Goal: Navigation & Orientation: Find specific page/section

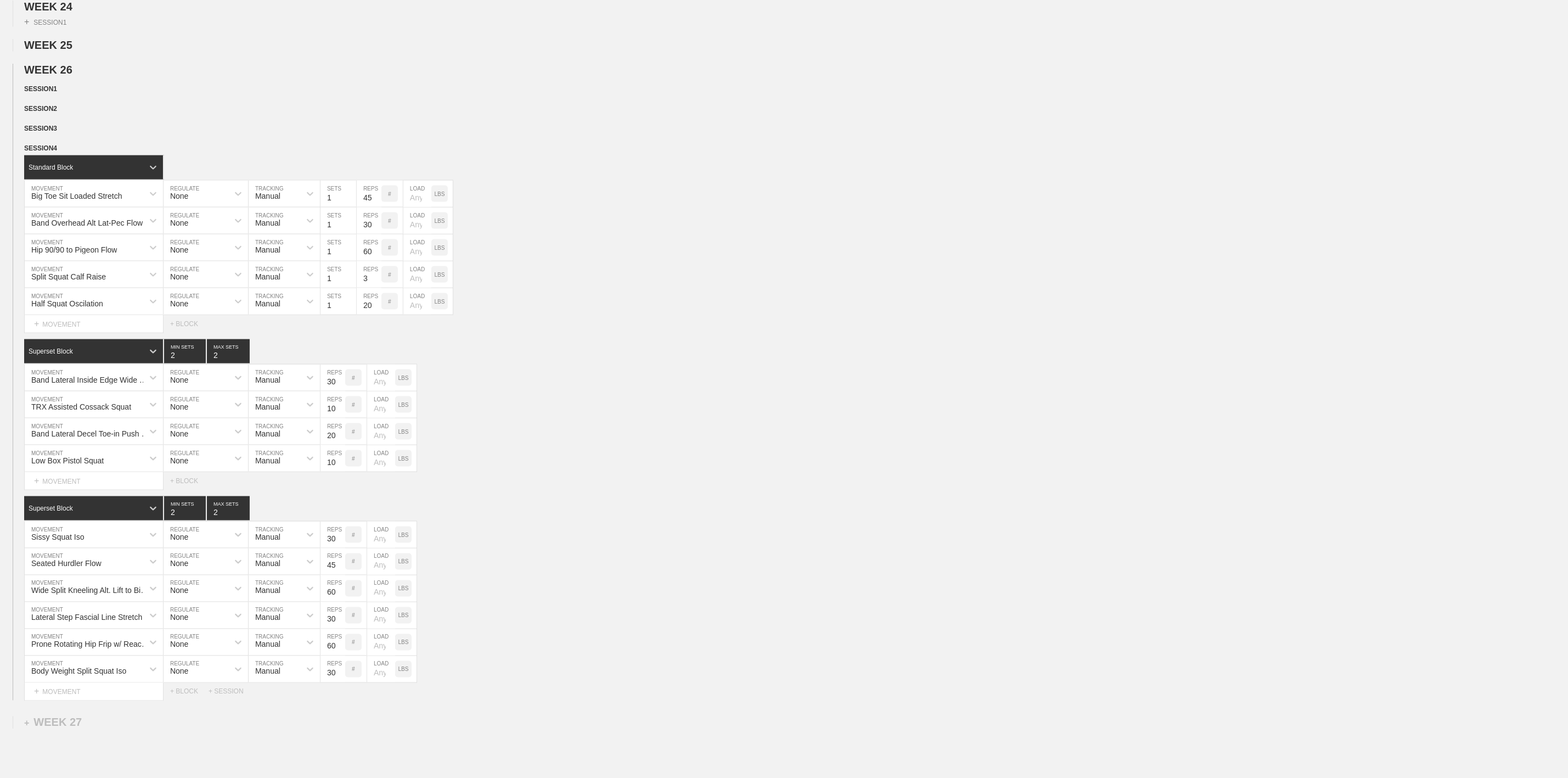
scroll to position [1008, 0]
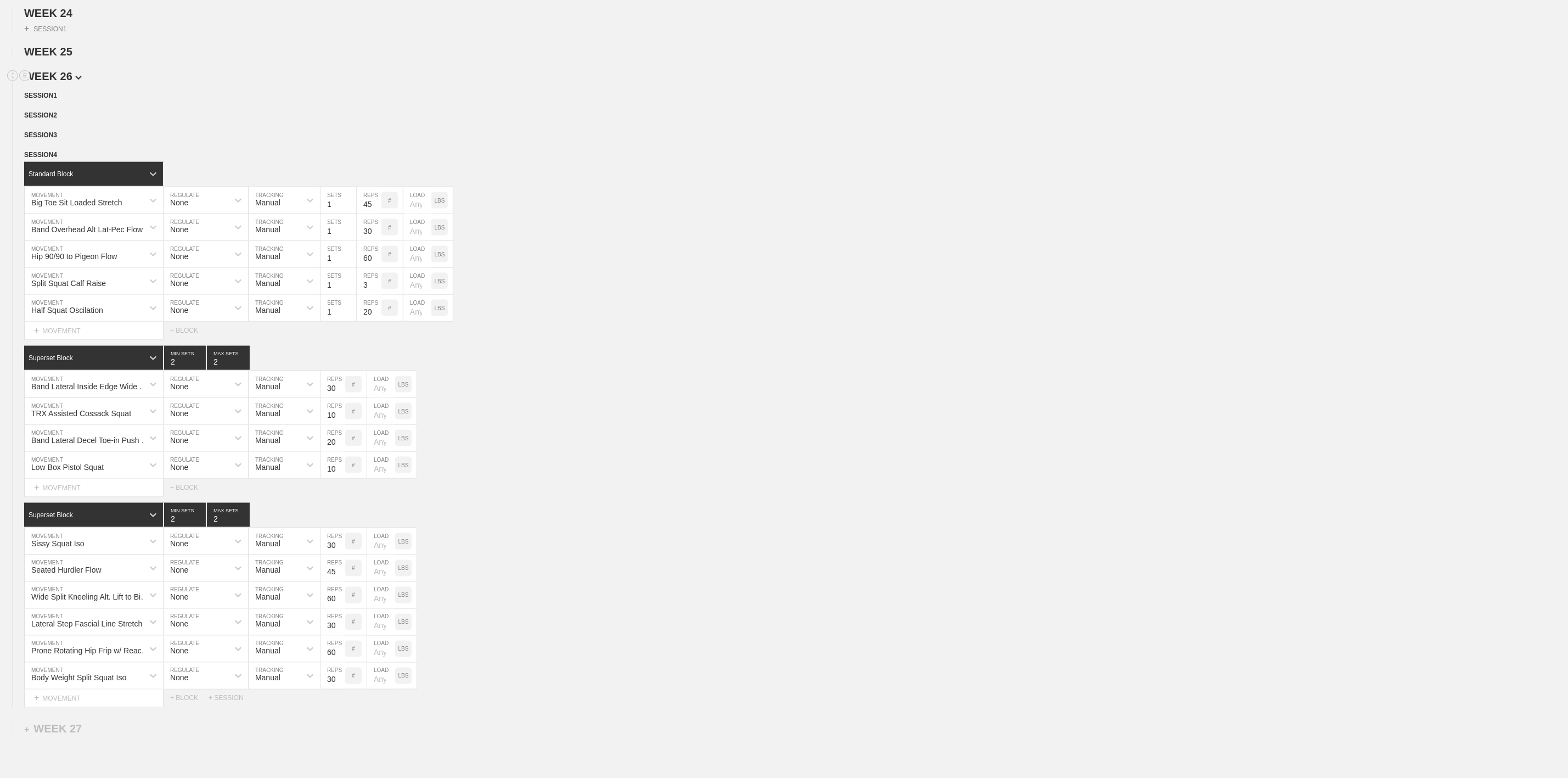
click at [56, 83] on span "WEEK 26" at bounding box center [53, 76] width 58 height 12
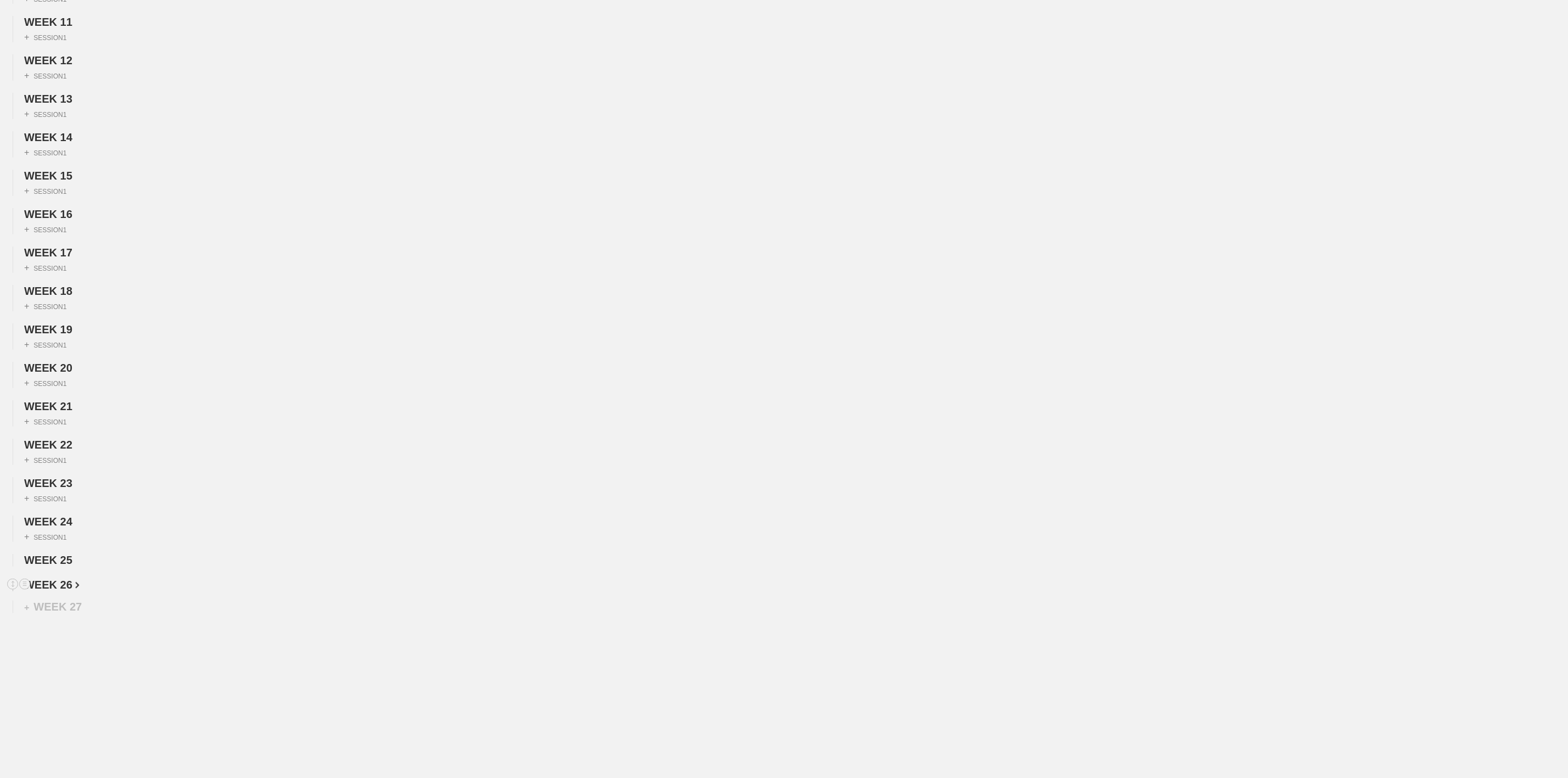
scroll to position [535, 0]
click at [60, 570] on div "WEEK 1 DUPLICATE DELETE + SESSION 1 WEEK 2 DUPLICATE DELETE + SESSION 1 WEEK 3 …" at bounding box center [784, 111] width 1568 height 959
click at [60, 562] on span "WEEK 25" at bounding box center [52, 560] width 56 height 12
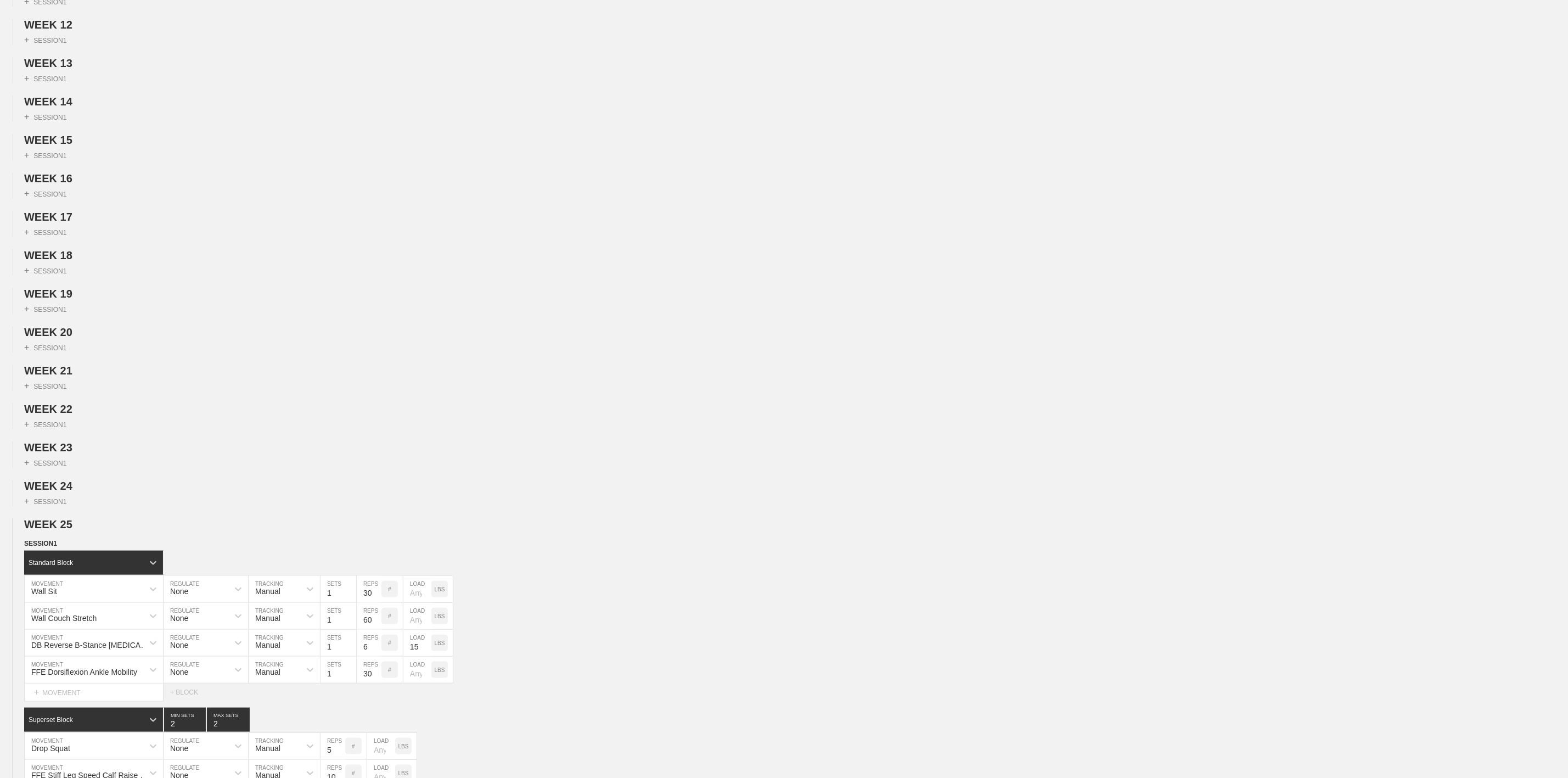
scroll to position [1008, 0]
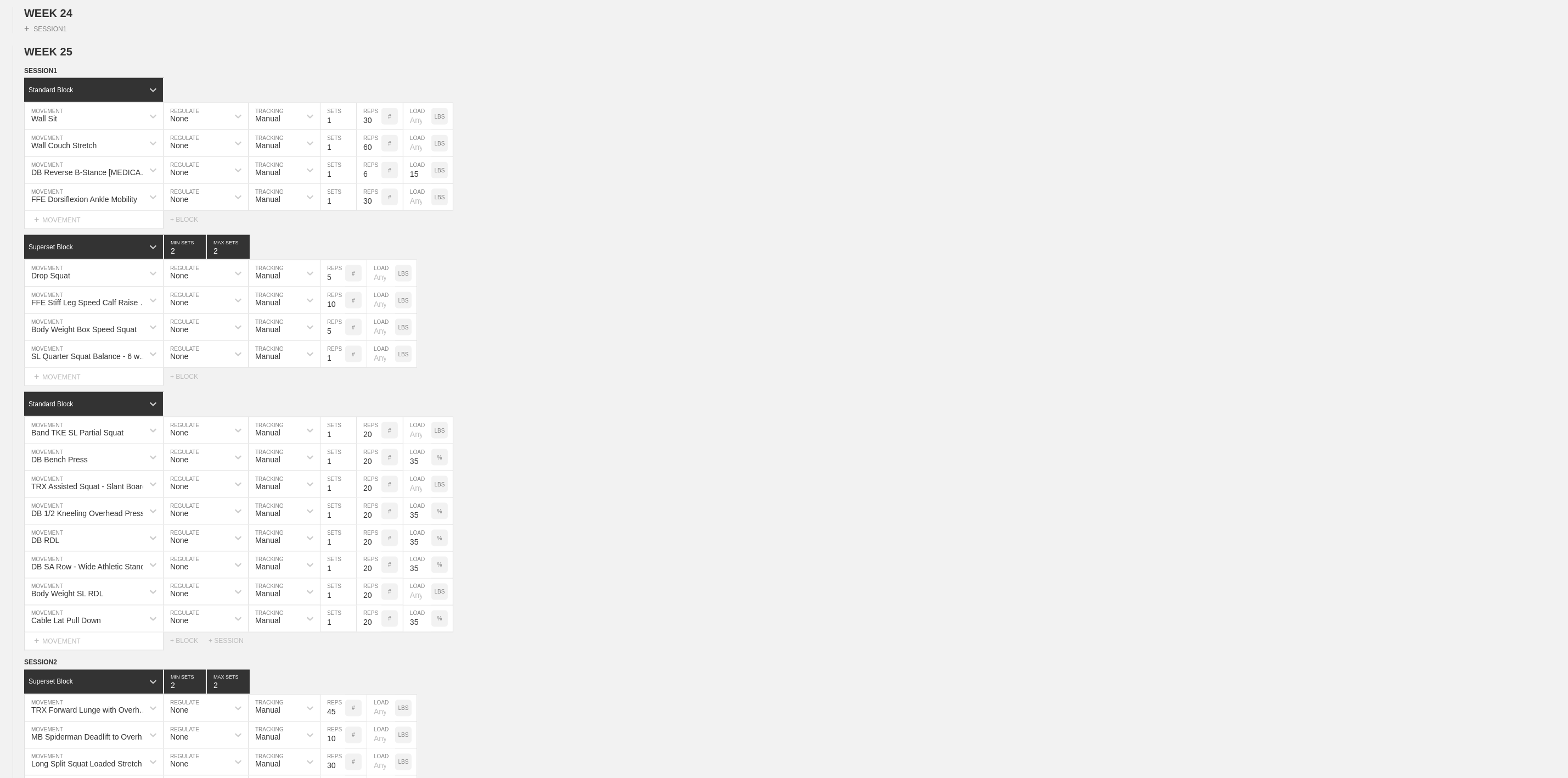
click at [65, 73] on div "WEEK 1 DUPLICATE DELETE + SESSION 1 WEEK 2 DUPLICATE DELETE + SESSION 1 WEEK 3 …" at bounding box center [784, 487] width 1568 height 2728
click at [65, 58] on span "WEEK 25" at bounding box center [53, 51] width 58 height 12
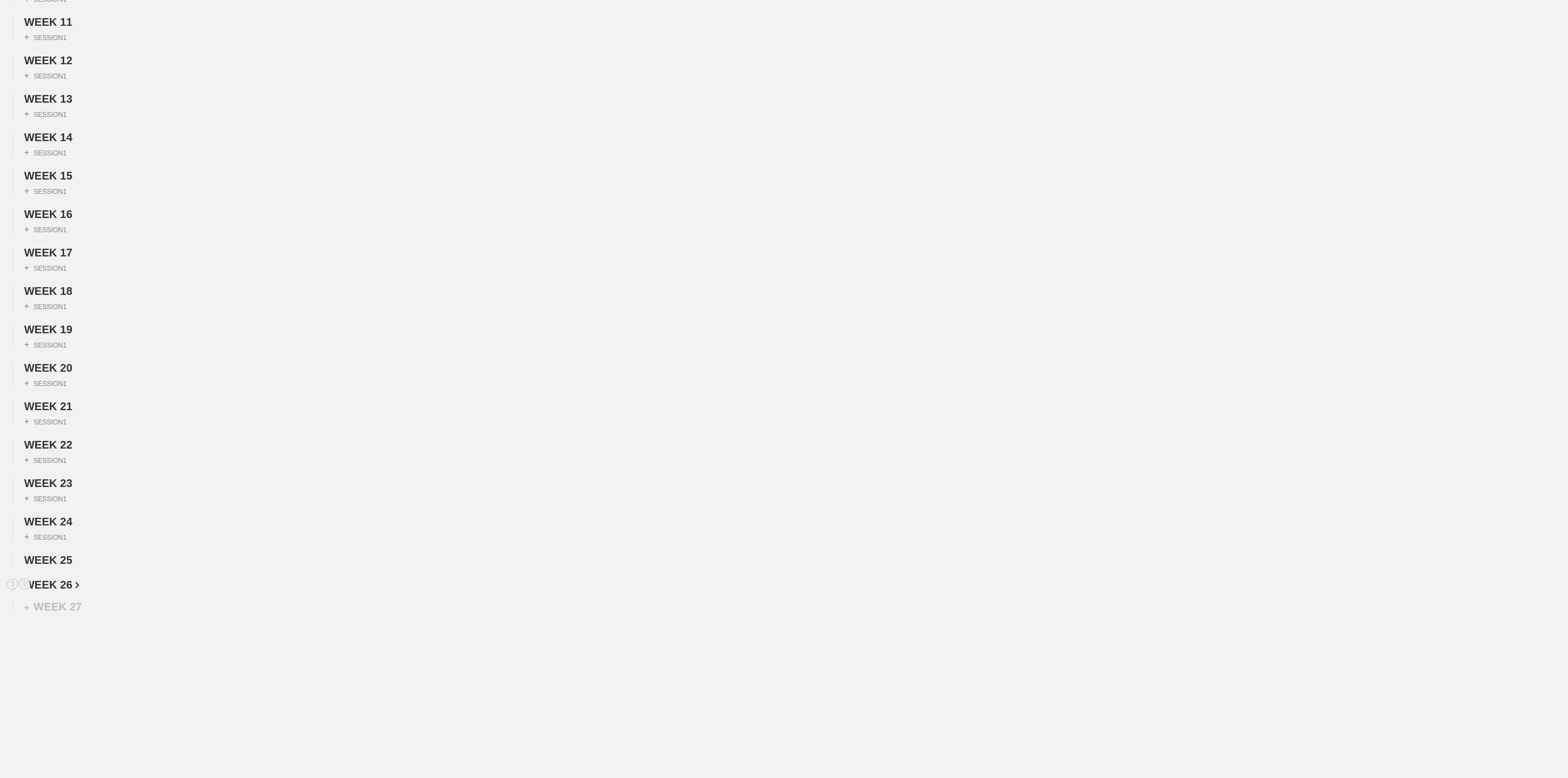
click at [66, 585] on span "WEEK 26" at bounding box center [52, 584] width 56 height 12
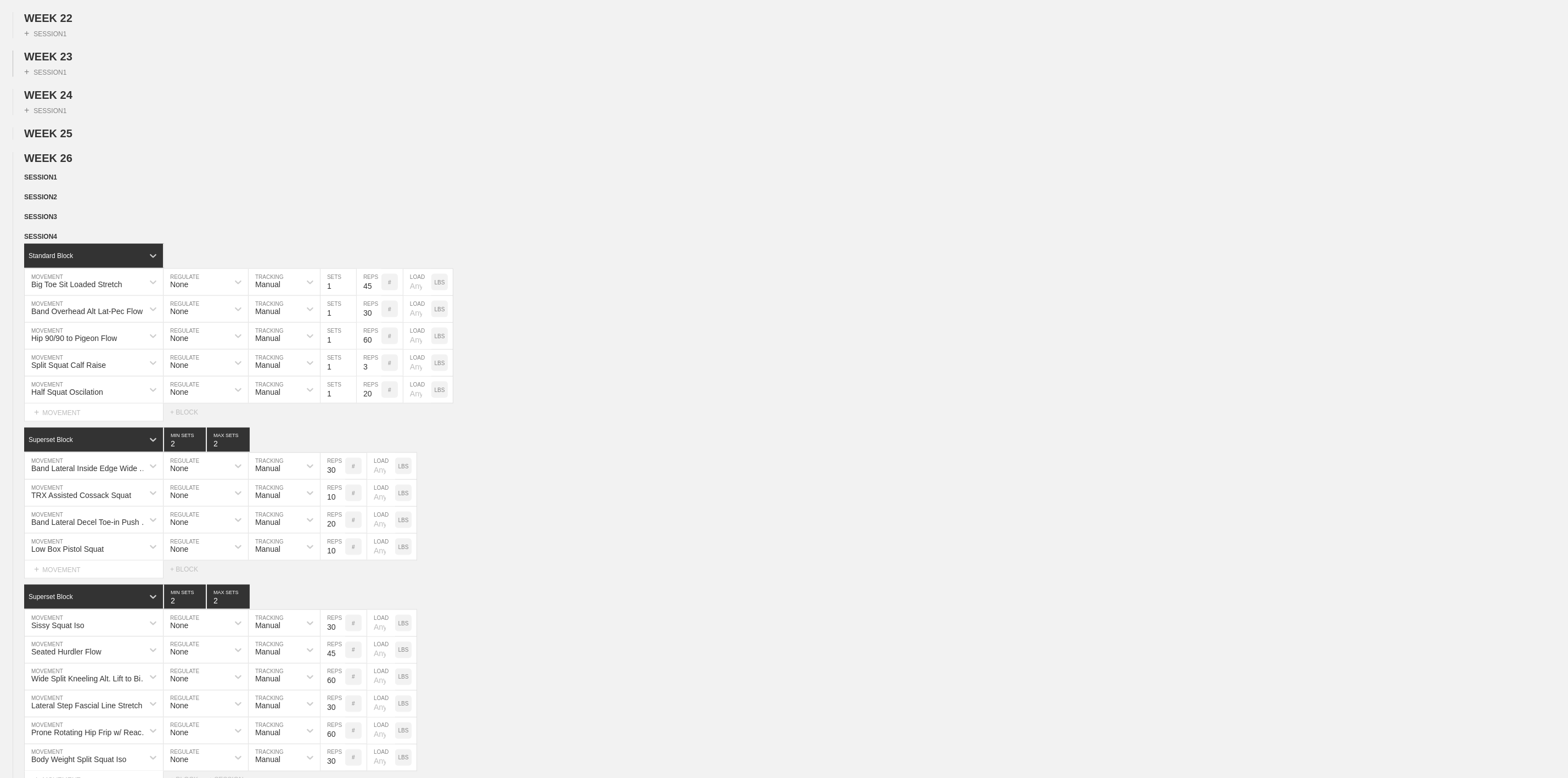
scroll to position [678, 0]
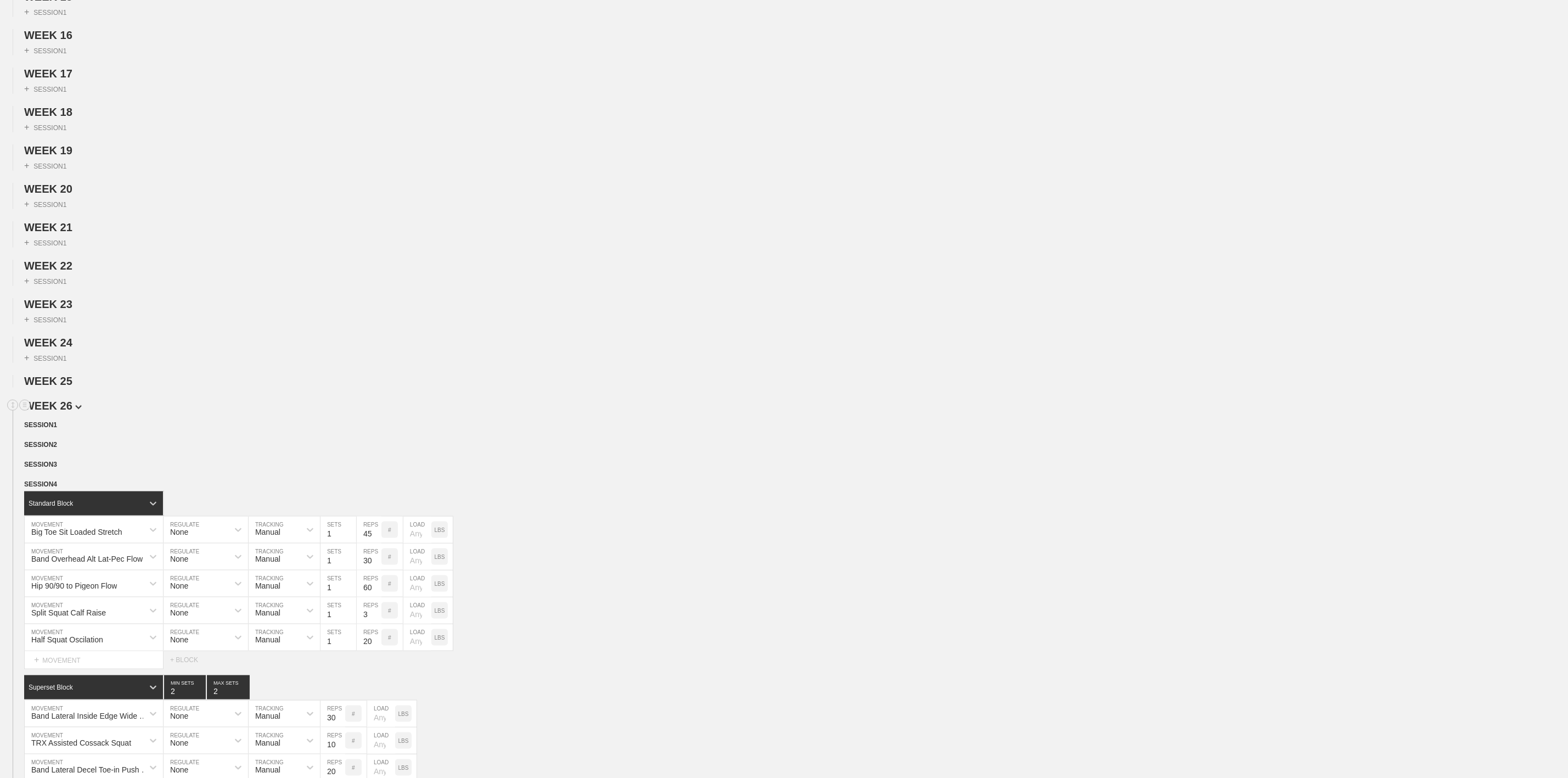
click at [66, 412] on span "WEEK 26" at bounding box center [53, 405] width 58 height 12
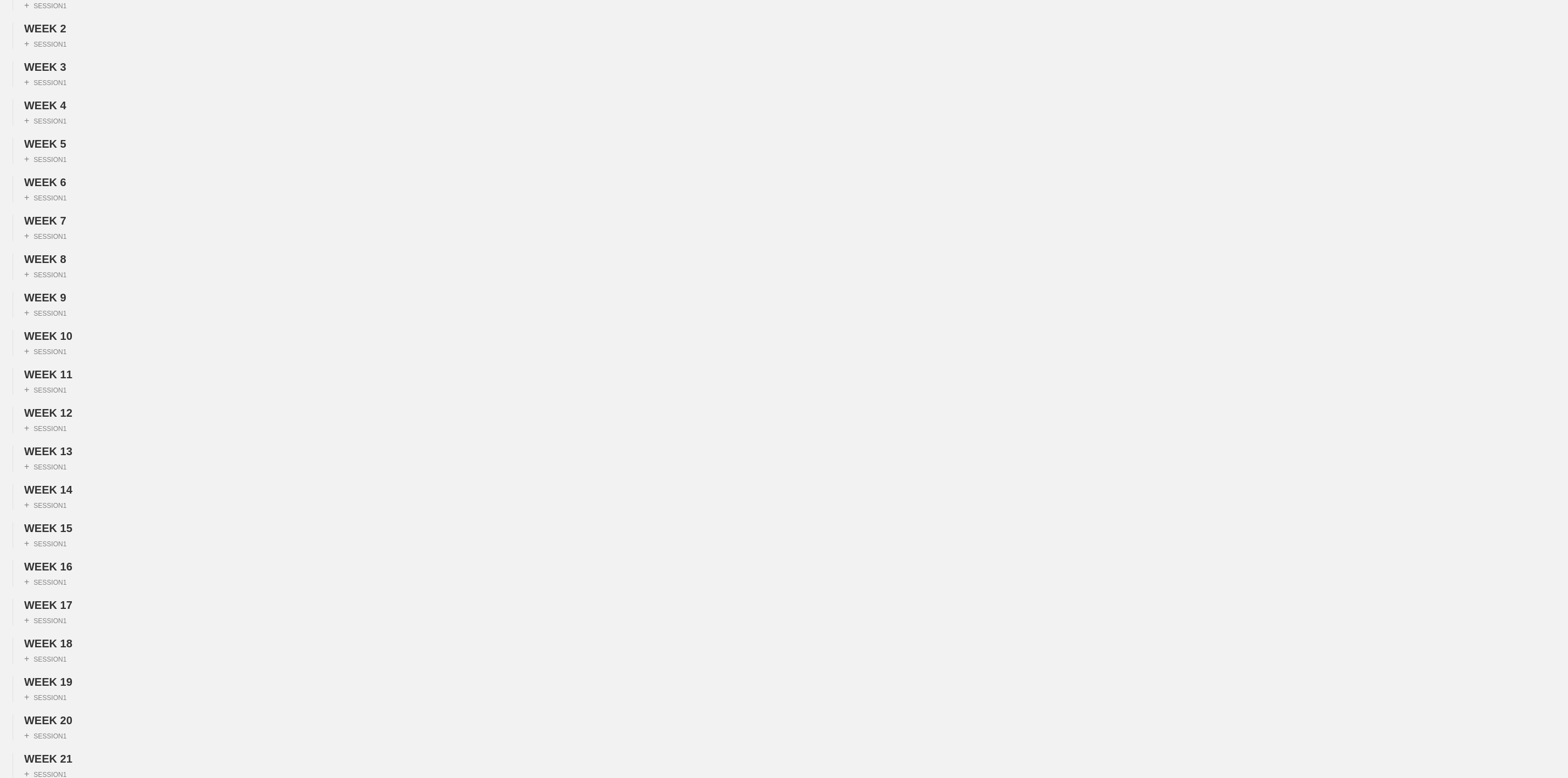
scroll to position [0, 0]
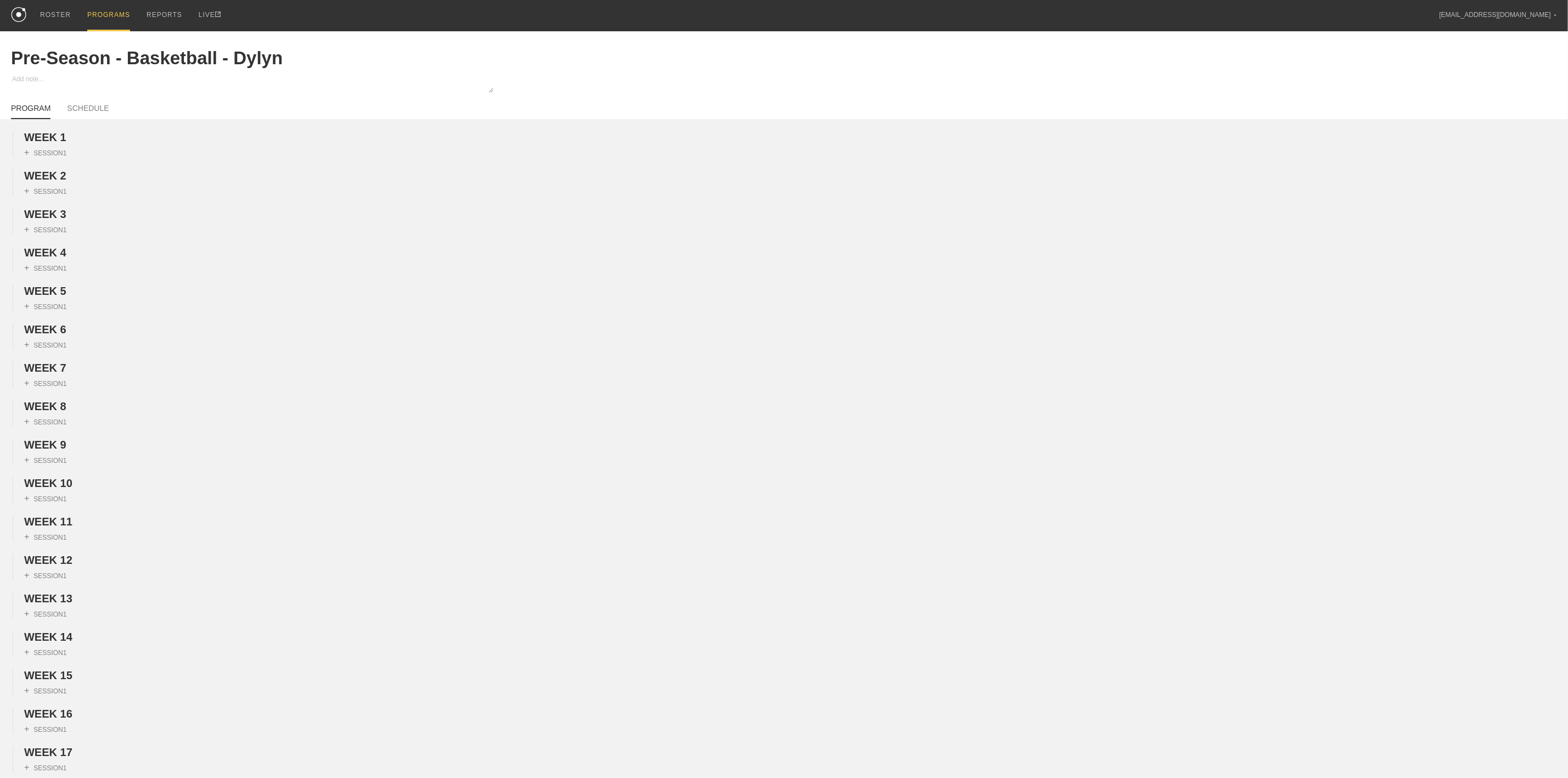
click at [101, 17] on div "PROGRAMS" at bounding box center [109, 16] width 42 height 31
